Goal: Transaction & Acquisition: Purchase product/service

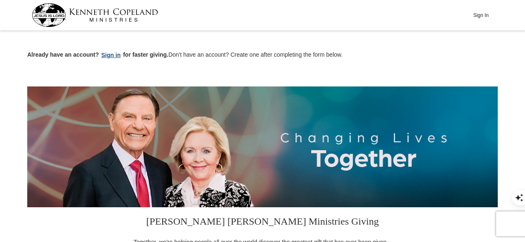
click at [109, 57] on button "Sign in" at bounding box center [111, 55] width 24 height 10
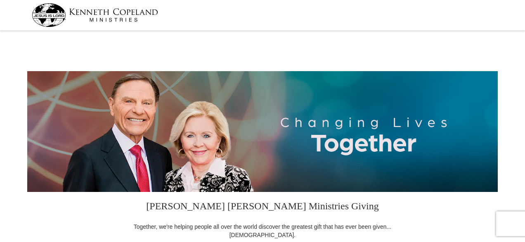
select select "FL"
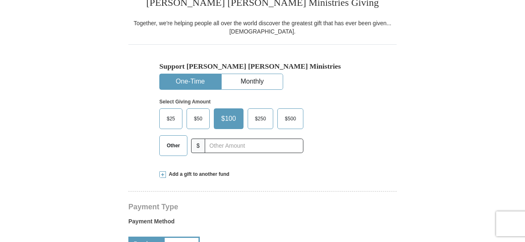
scroll to position [248, 0]
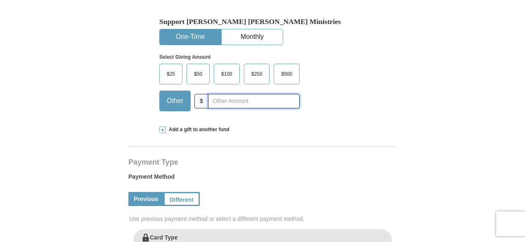
click at [216, 98] on input "text" at bounding box center [254, 101] width 92 height 14
type input "55"
drag, startPoint x: 51, startPoint y: 57, endPoint x: 53, endPoint y: 61, distance: 4.3
click at [53, 61] on form "[PERSON_NAME] [PERSON_NAME] Ministries Giving Together, we're helping people al…" at bounding box center [262, 230] width 471 height 890
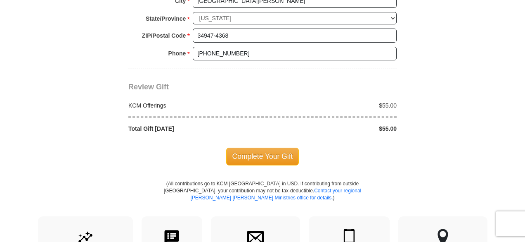
scroll to position [785, 0]
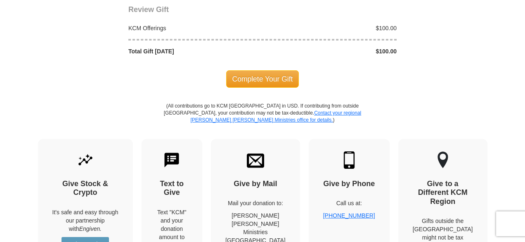
scroll to position [785, 0]
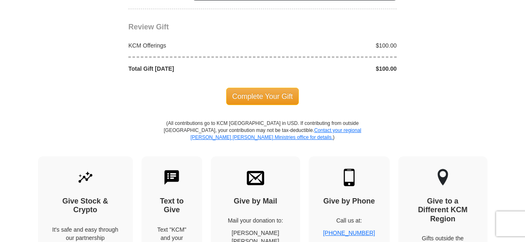
select select "FL"
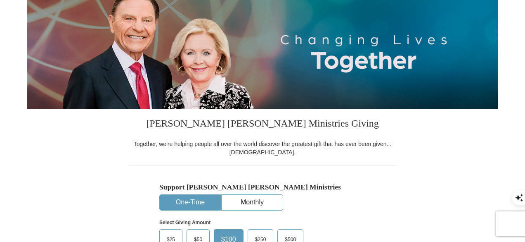
scroll to position [248, 0]
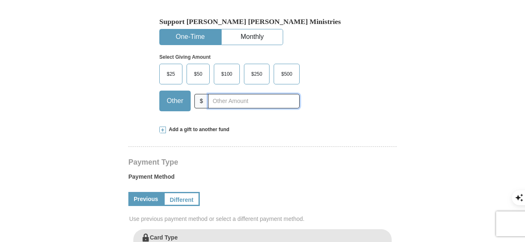
click at [235, 100] on input "text" at bounding box center [254, 101] width 92 height 14
type input "55"
click at [361, 55] on p "Select Giving Amount" at bounding box center [262, 57] width 207 height 7
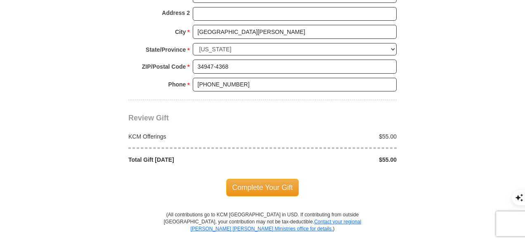
scroll to position [702, 0]
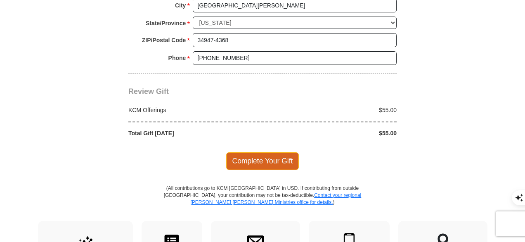
click at [266, 154] on span "Complete Your Gift" at bounding box center [262, 160] width 73 height 17
